Goal: Task Accomplishment & Management: Use online tool/utility

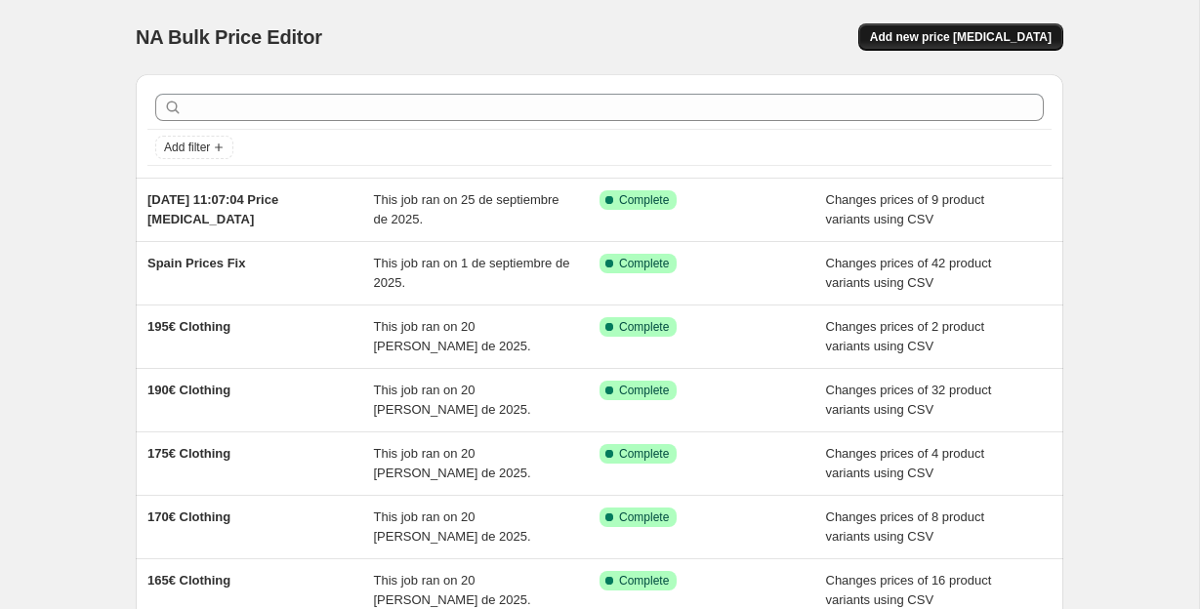
click at [958, 35] on span "Add new price [MEDICAL_DATA]" at bounding box center [961, 37] width 182 height 16
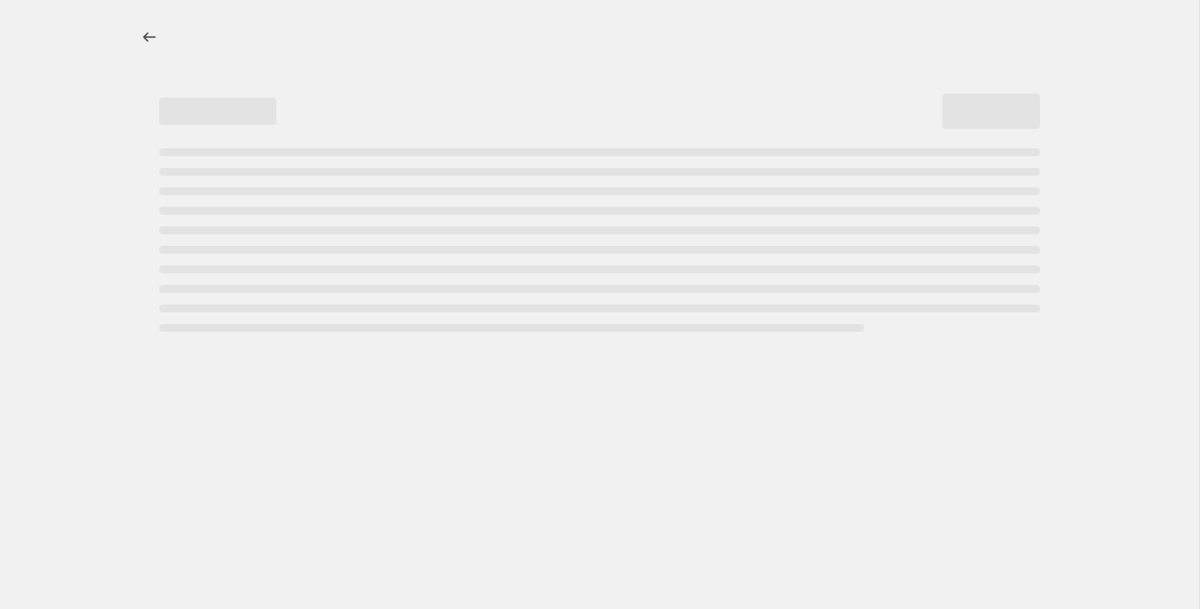
select select "percentage"
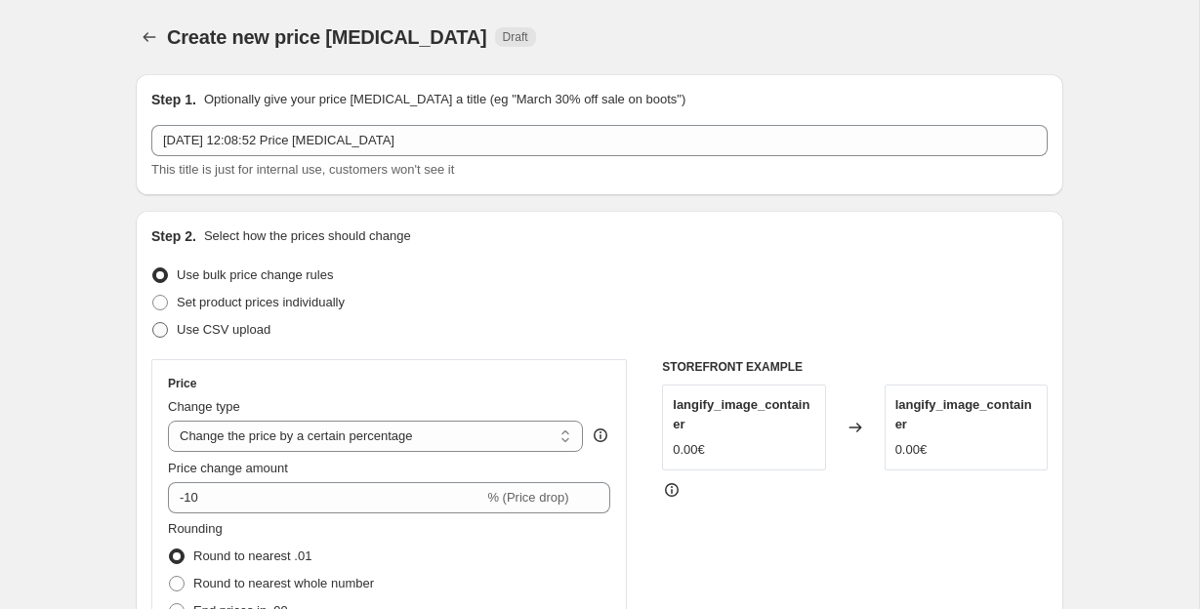
click at [167, 322] on span at bounding box center [160, 330] width 16 height 16
click at [153, 322] on input "Use CSV upload" at bounding box center [152, 322] width 1 height 1
radio input "true"
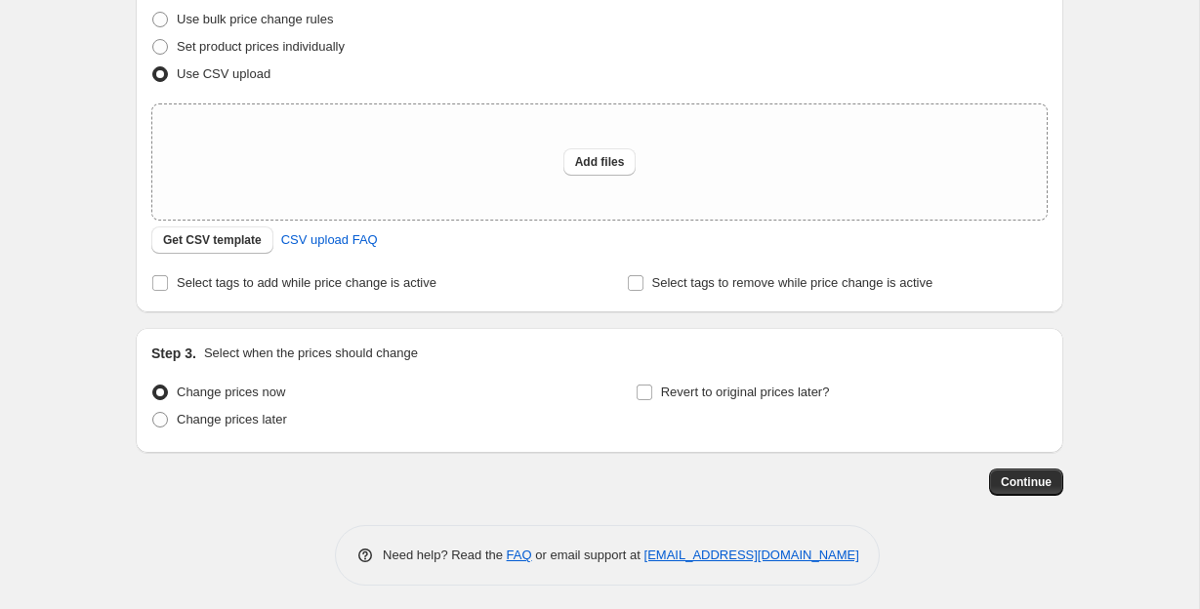
scroll to position [262, 0]
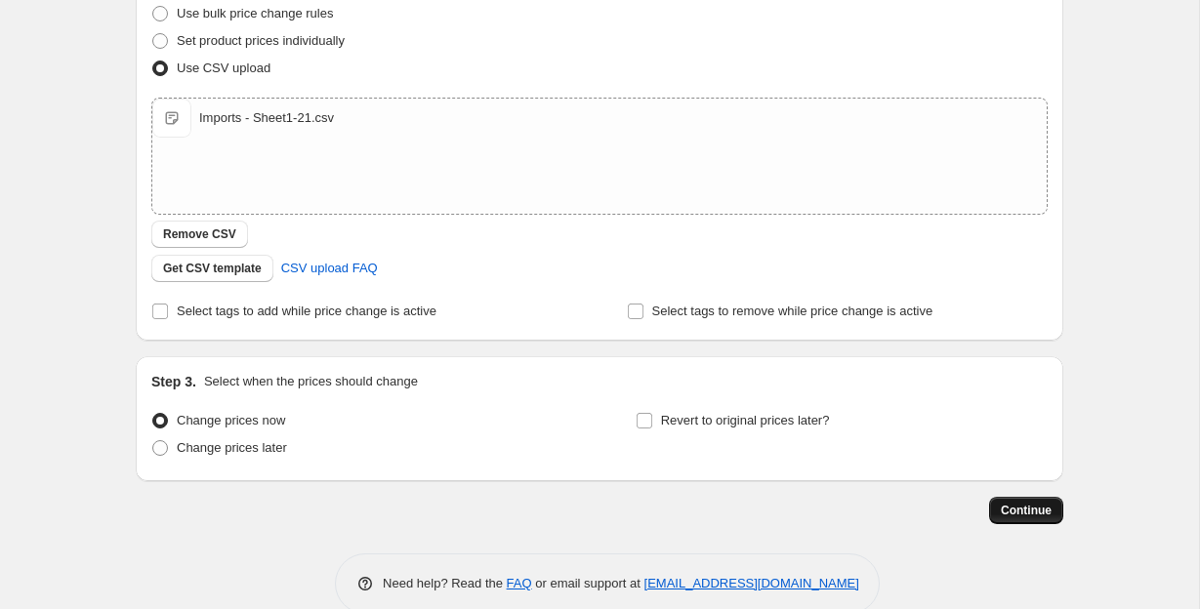
click at [1049, 509] on span "Continue" at bounding box center [1026, 511] width 51 height 16
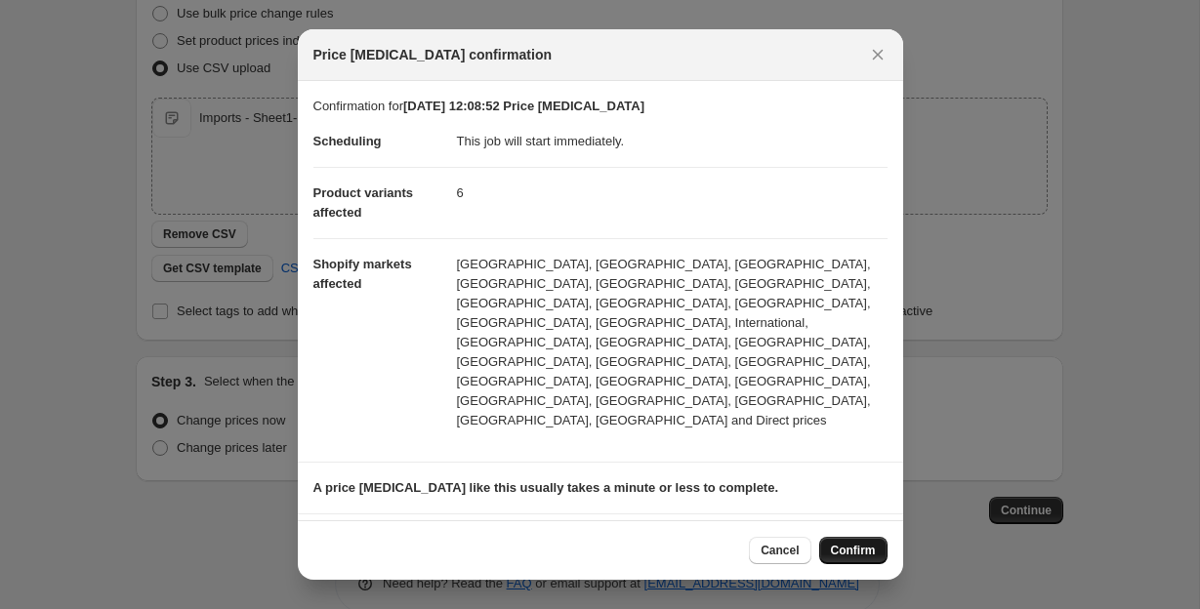
click at [845, 553] on span "Confirm" at bounding box center [853, 551] width 45 height 16
